Goal: Task Accomplishment & Management: Manage account settings

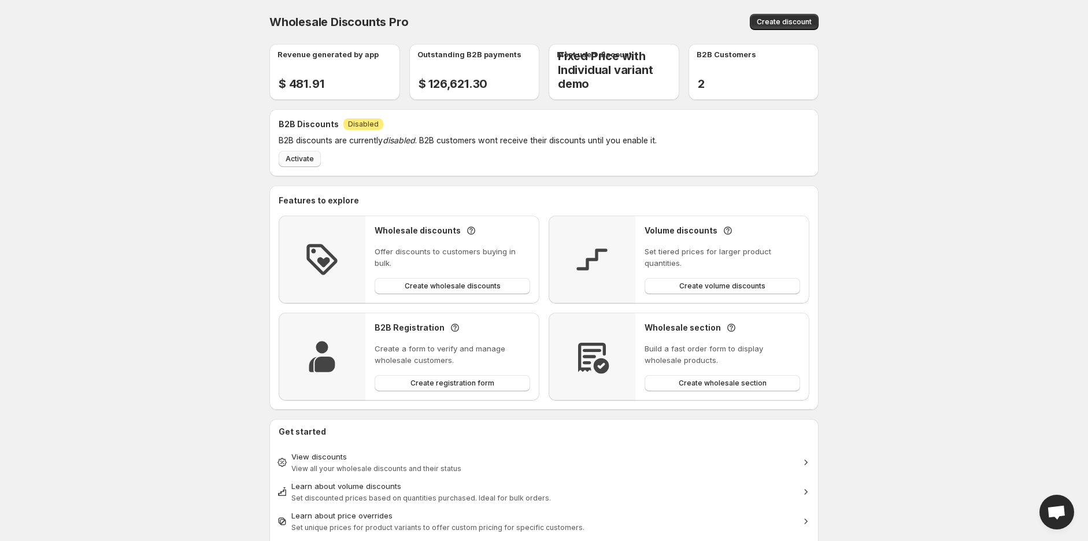
click at [292, 160] on span "Activate" at bounding box center [300, 158] width 28 height 9
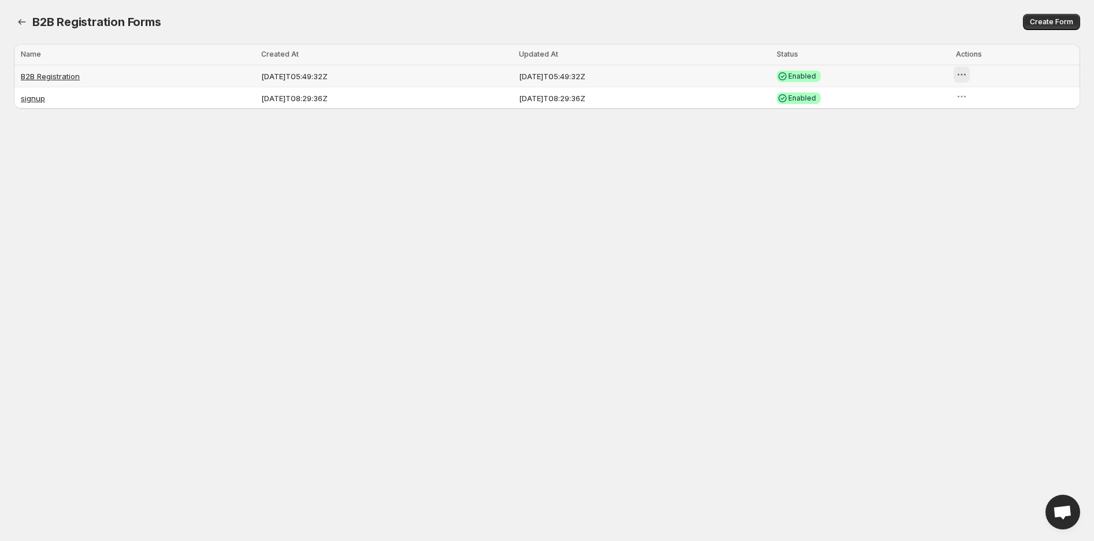
click at [968, 74] on icon "button" at bounding box center [962, 75] width 12 height 12
click at [37, 75] on link "B2B Registration" at bounding box center [50, 76] width 59 height 9
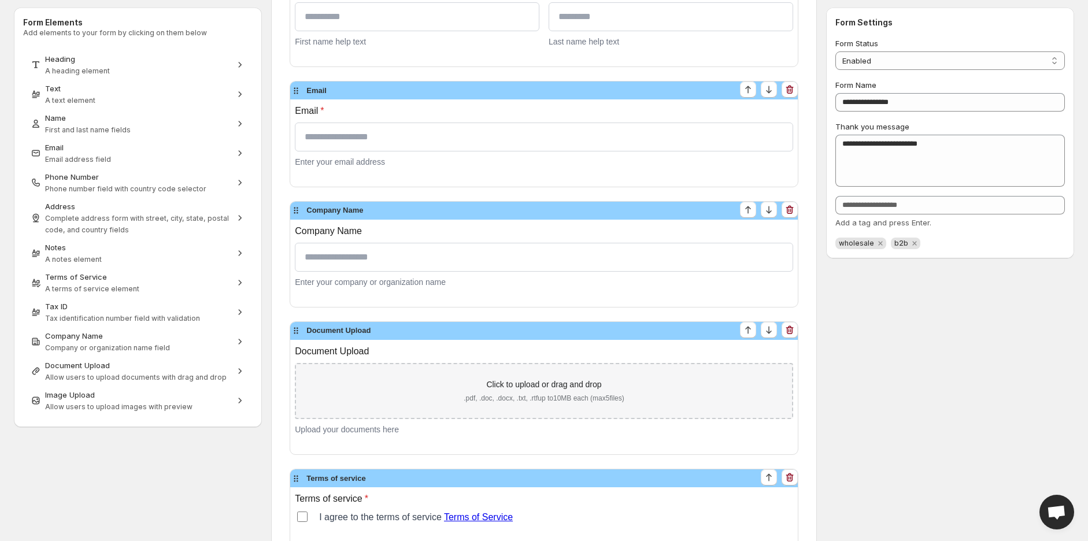
scroll to position [274, 0]
